Goal: Transaction & Acquisition: Purchase product/service

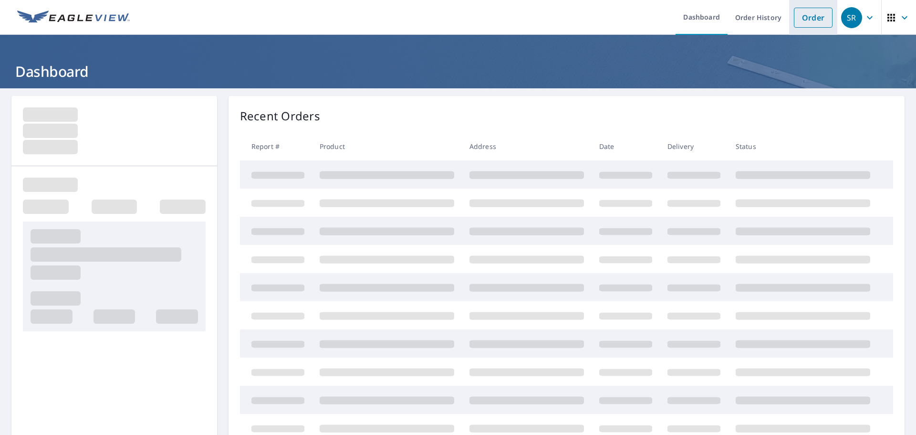
click at [814, 21] on link "Order" at bounding box center [813, 18] width 39 height 20
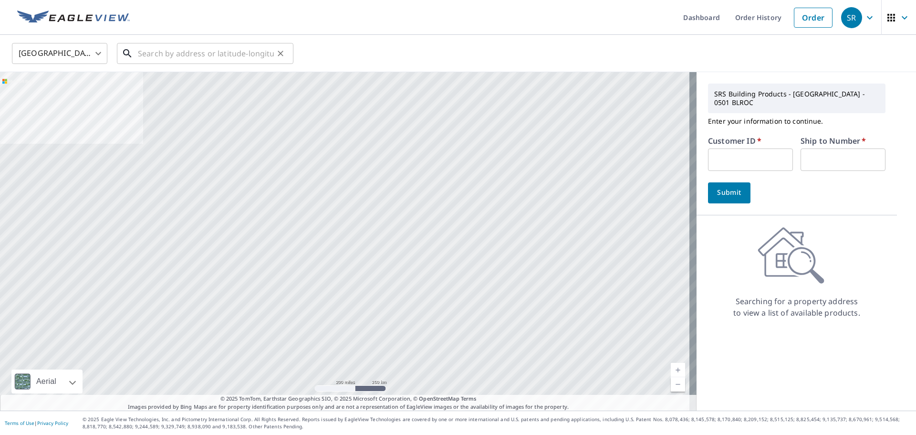
click at [161, 53] on input "text" at bounding box center [206, 53] width 136 height 27
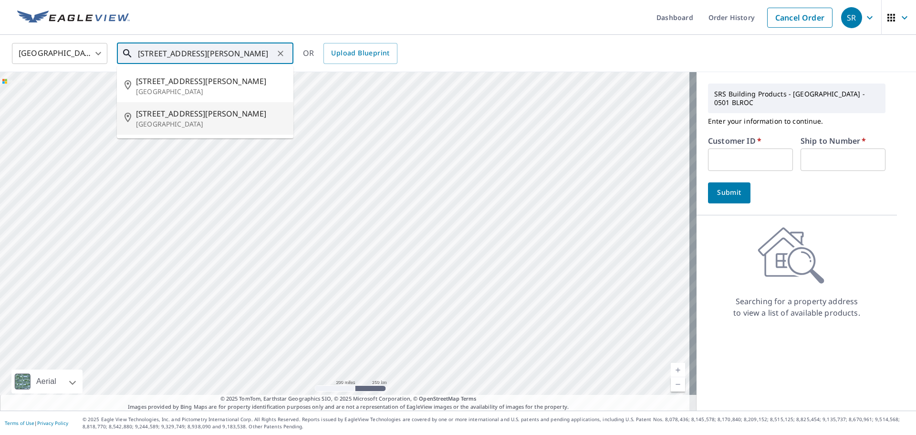
click at [180, 126] on p "[GEOGRAPHIC_DATA]" at bounding box center [211, 124] width 150 height 10
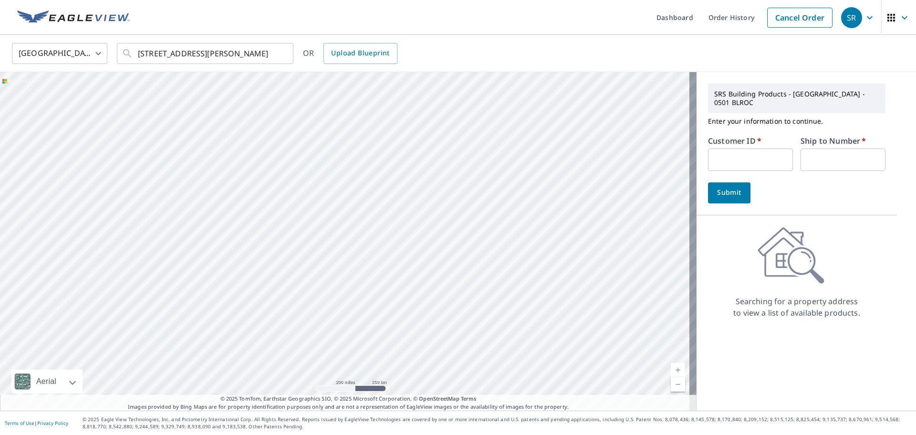
type input "[STREET_ADDRESS][PERSON_NAME]"
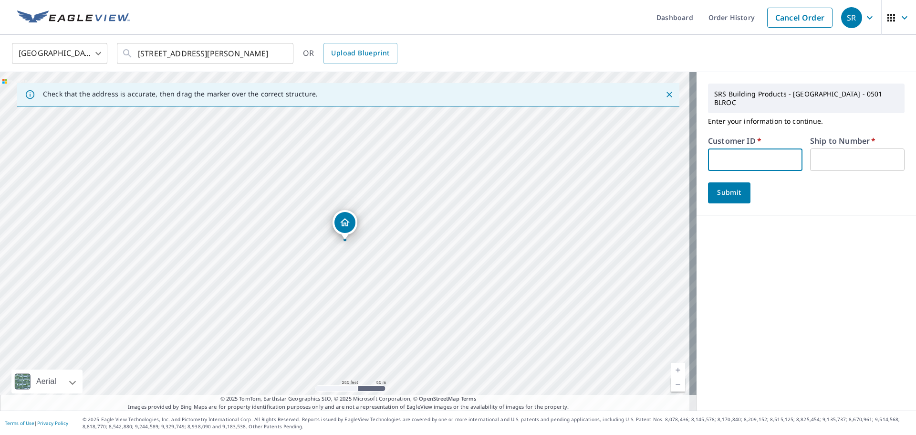
click at [731, 154] on input "text" at bounding box center [755, 159] width 94 height 22
type input "S011418"
click at [825, 151] on input "text" at bounding box center [857, 159] width 94 height 22
type input "01"
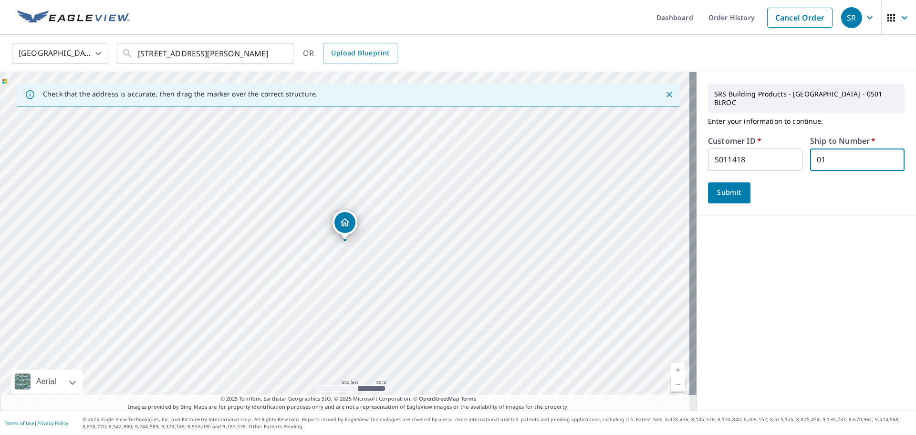
click at [733, 187] on span "Submit" at bounding box center [729, 193] width 27 height 12
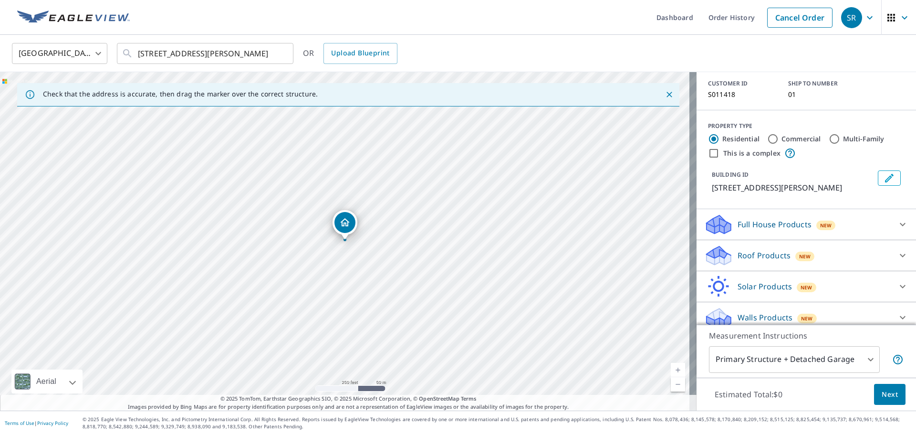
click at [897, 250] on icon at bounding box center [902, 255] width 11 height 11
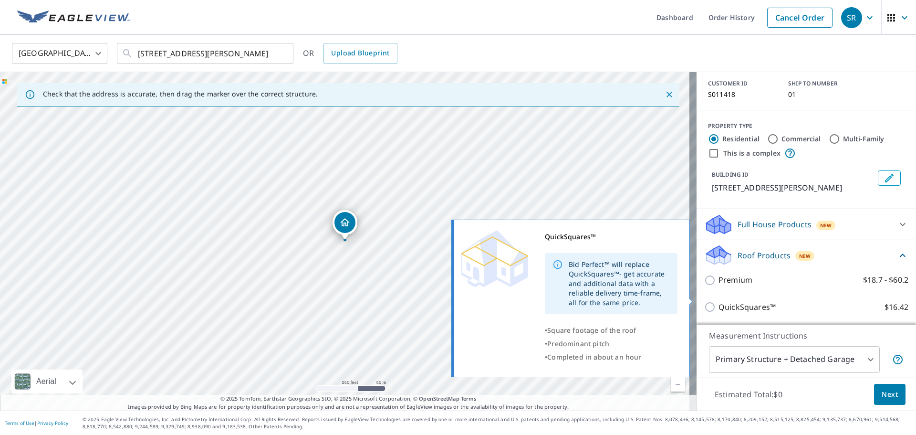
click at [719, 301] on p "QuickSquares™" at bounding box center [747, 307] width 57 height 12
click at [711, 301] on input "QuickSquares™ $16.42" at bounding box center [711, 306] width 14 height 11
checkbox input "true"
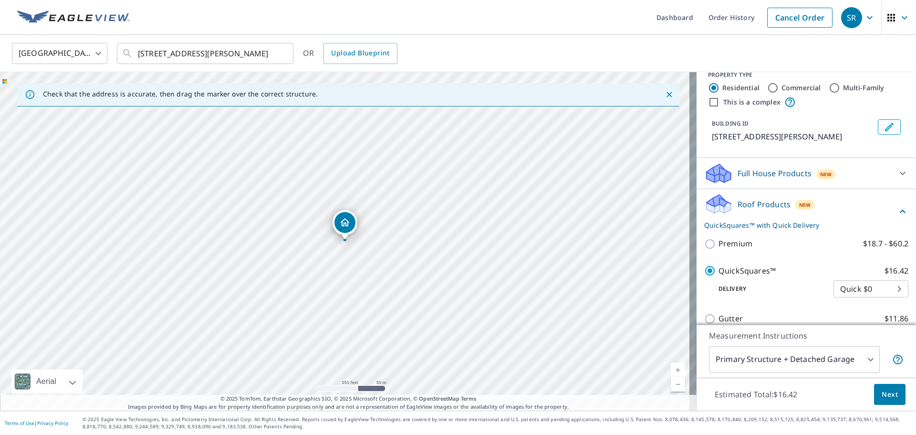
scroll to position [212, 0]
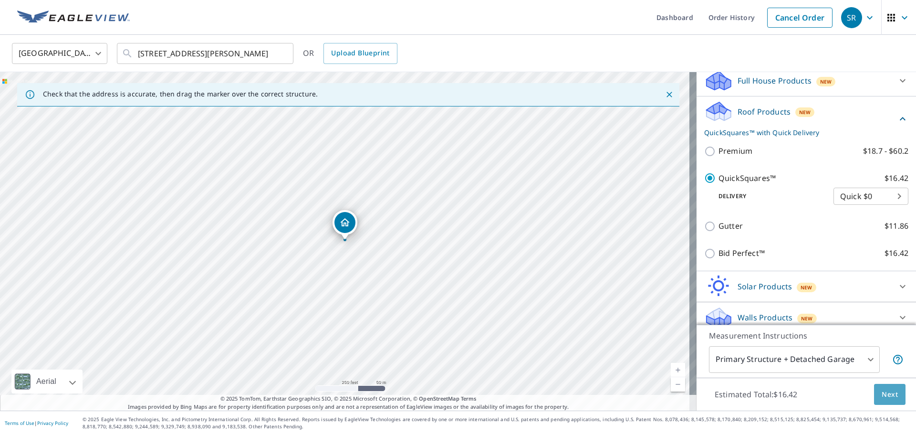
click at [888, 400] on button "Next" at bounding box center [889, 394] width 31 height 21
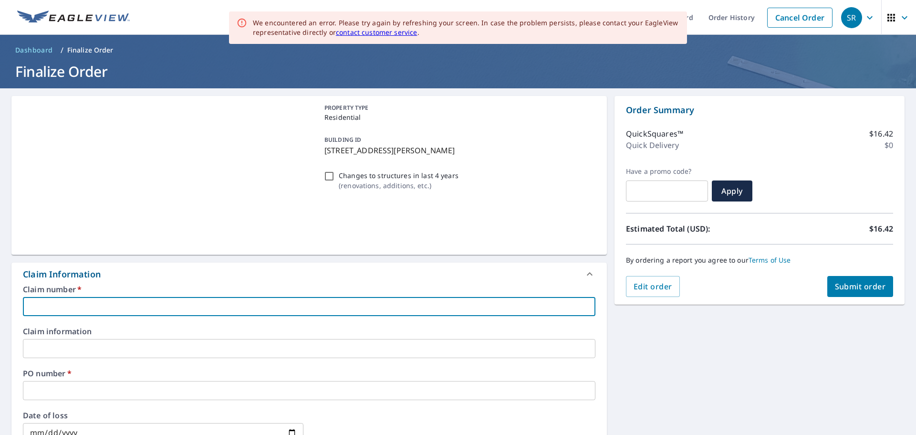
click at [106, 304] on input "text" at bounding box center [309, 306] width 573 height 19
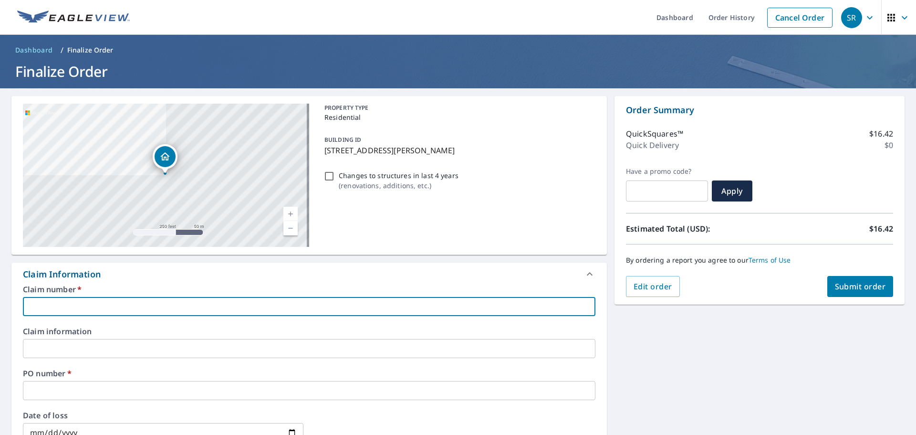
type input "f"
checkbox input "true"
type input "fl"
checkbox input "true"
type input "fla"
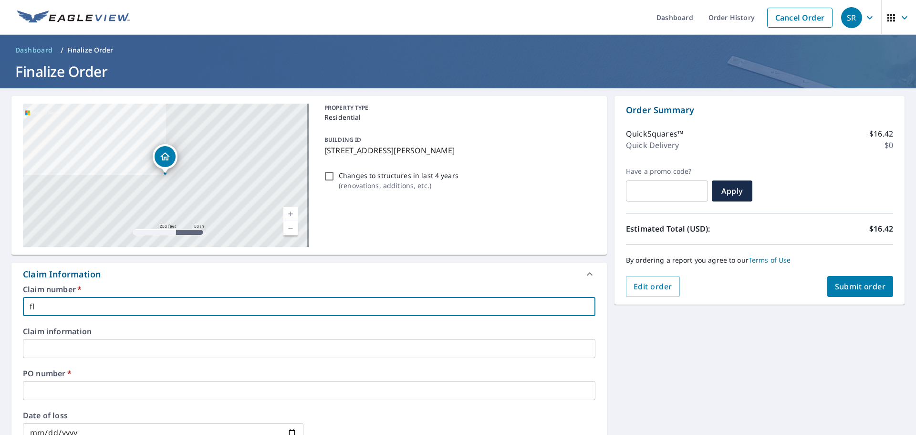
checkbox input "true"
type input "flaw"
checkbox input "true"
type input "flawless"
checkbox input "true"
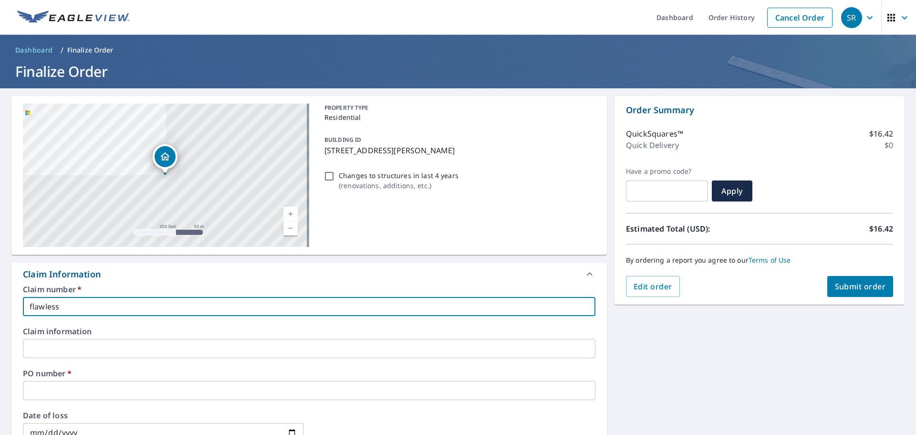
click at [65, 399] on input "text" at bounding box center [309, 390] width 573 height 19
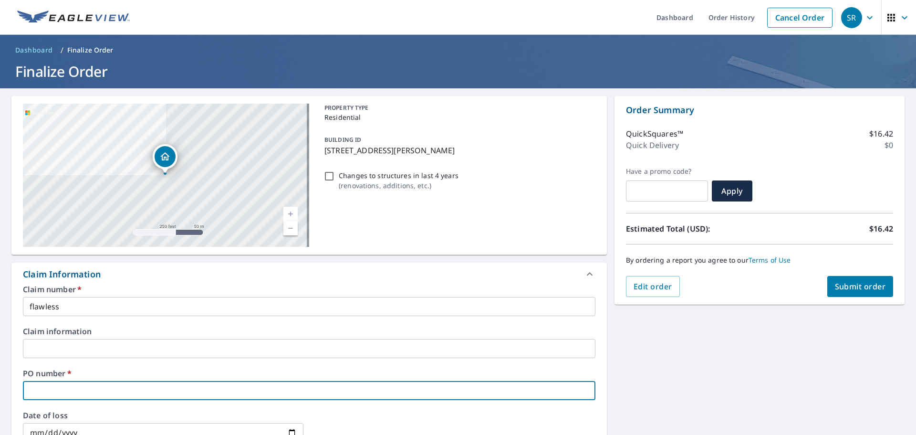
type input "4"
checkbox input "true"
type input "46"
checkbox input "true"
type input "461"
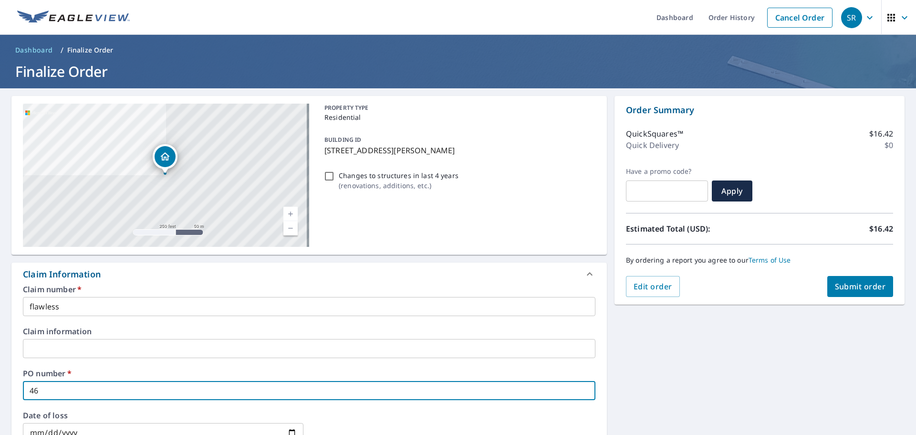
checkbox input "true"
type input "461"
checkbox input "true"
type input "461 b"
checkbox input "true"
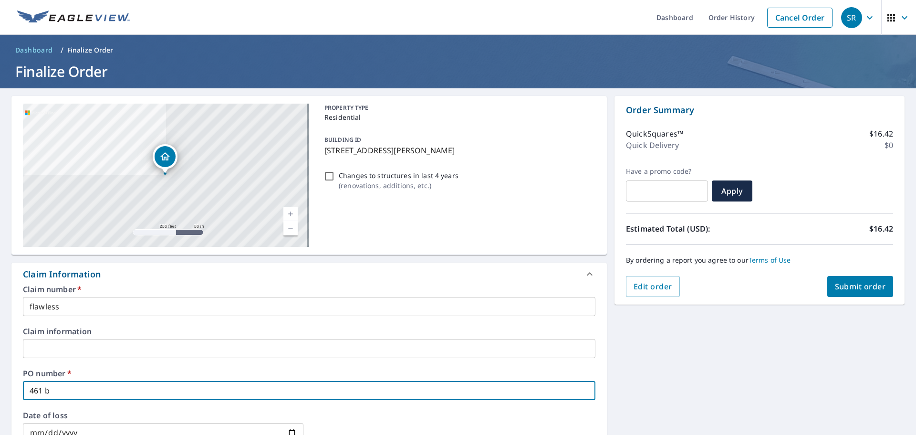
type input "461 be"
checkbox input "true"
type input "461 ben"
checkbox input "true"
type input "461 bent"
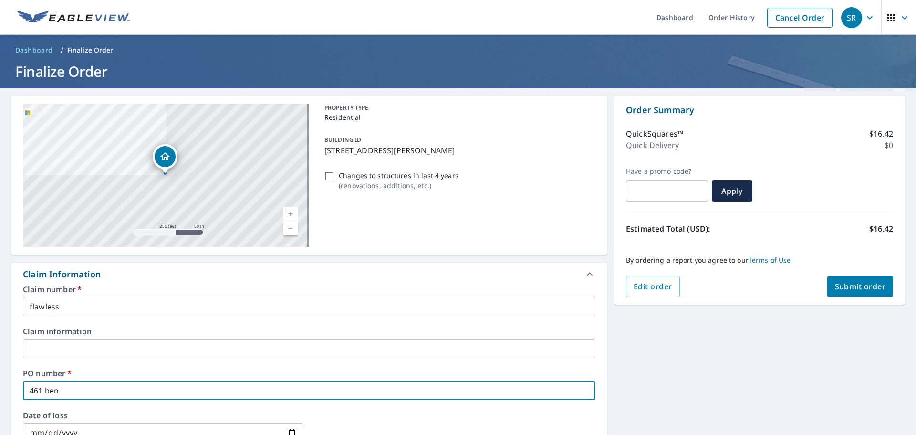
checkbox input "true"
type input "461 bento"
checkbox input "true"
type input "461 [PERSON_NAME]"
checkbox input "true"
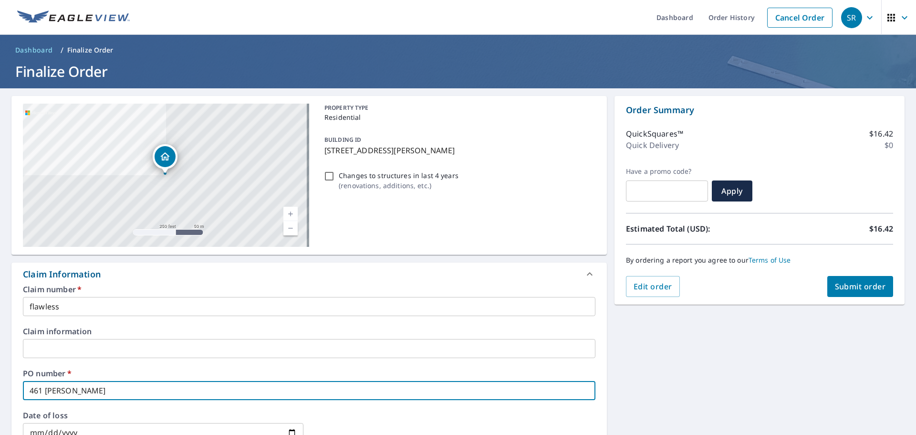
type input "461 [PERSON_NAME]"
checkbox input "true"
type input "461 [PERSON_NAME] s"
checkbox input "true"
type input "[STREET_ADDRESS][PERSON_NAME]"
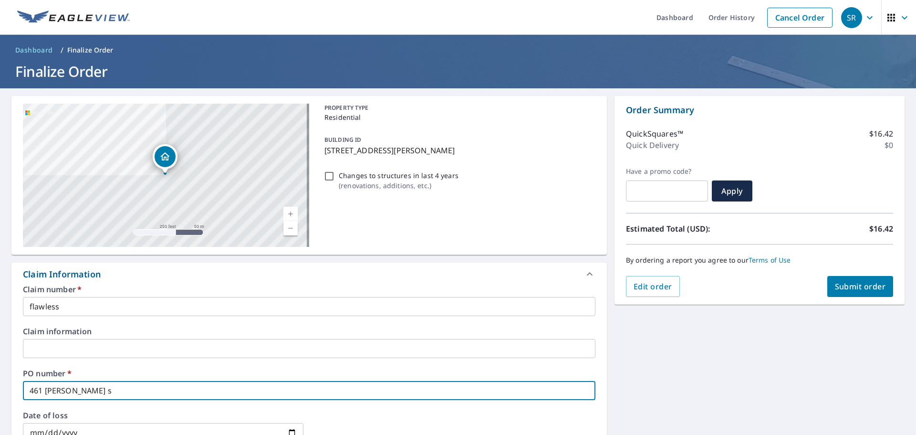
checkbox input "true"
type input "[STREET_ADDRESS][PERSON_NAME]"
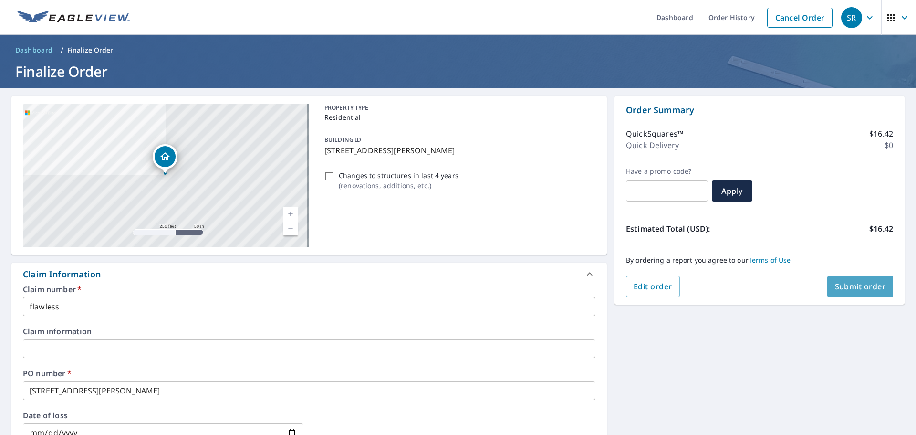
click at [861, 291] on span "Submit order" at bounding box center [860, 286] width 51 height 10
checkbox input "true"
